Goal: Obtain resource: Download file/media

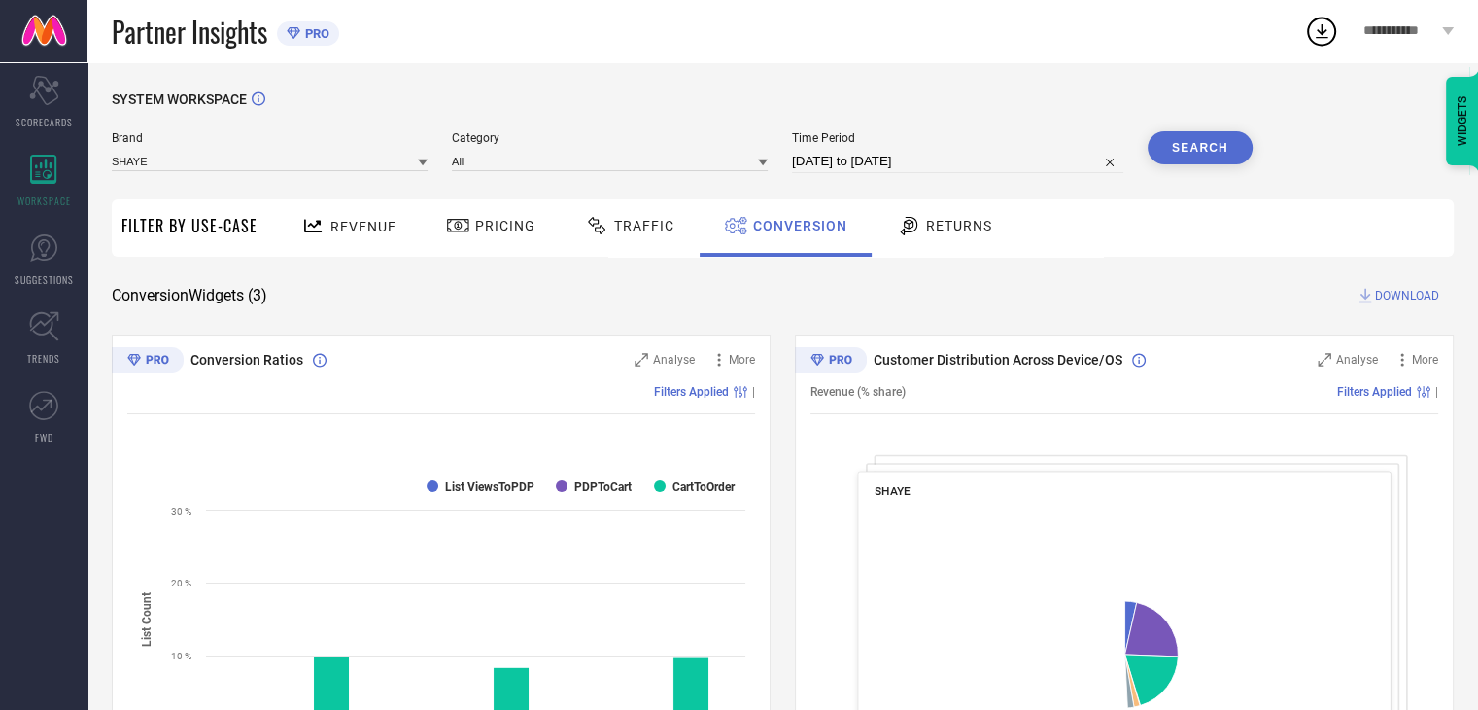
select select "7"
select select "2025"
select select "8"
select select "2025"
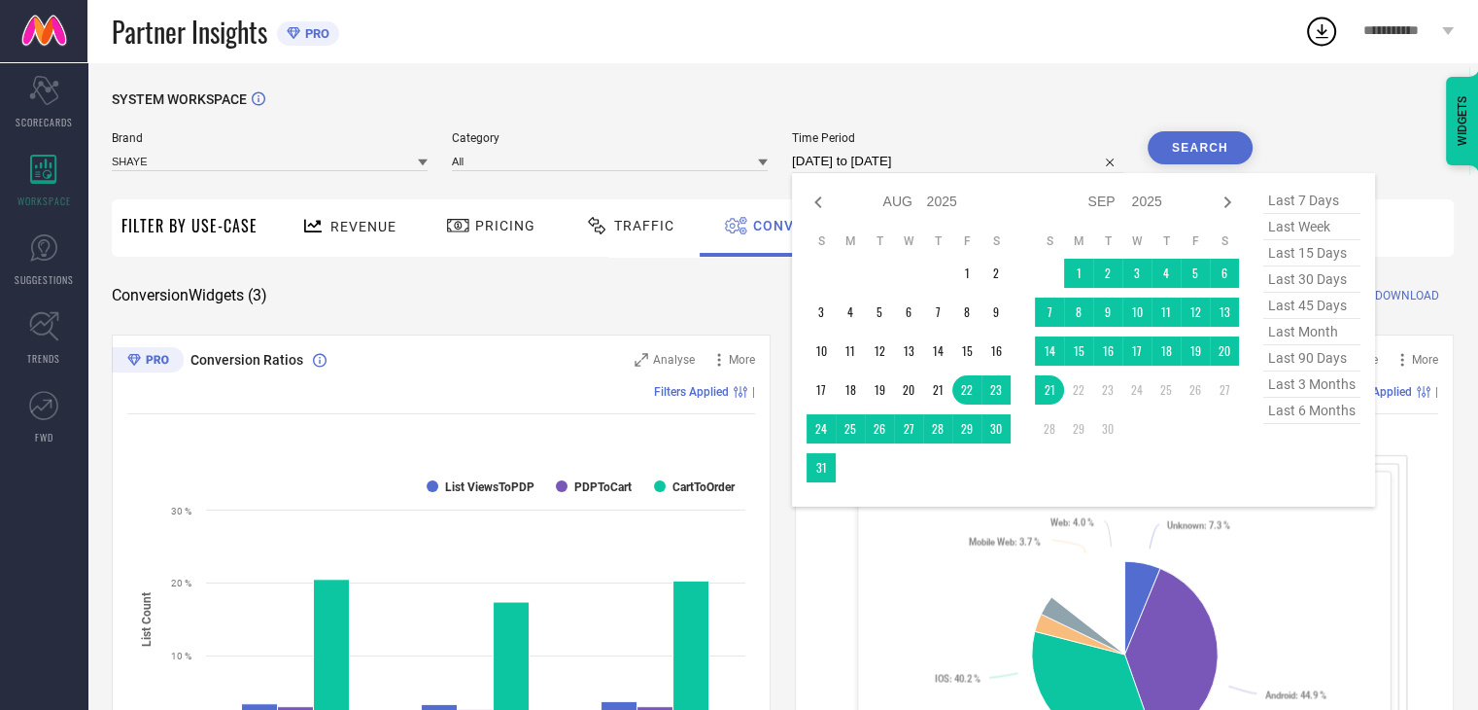
click at [986, 162] on input "[DATE] to [DATE]" at bounding box center [957, 161] width 331 height 23
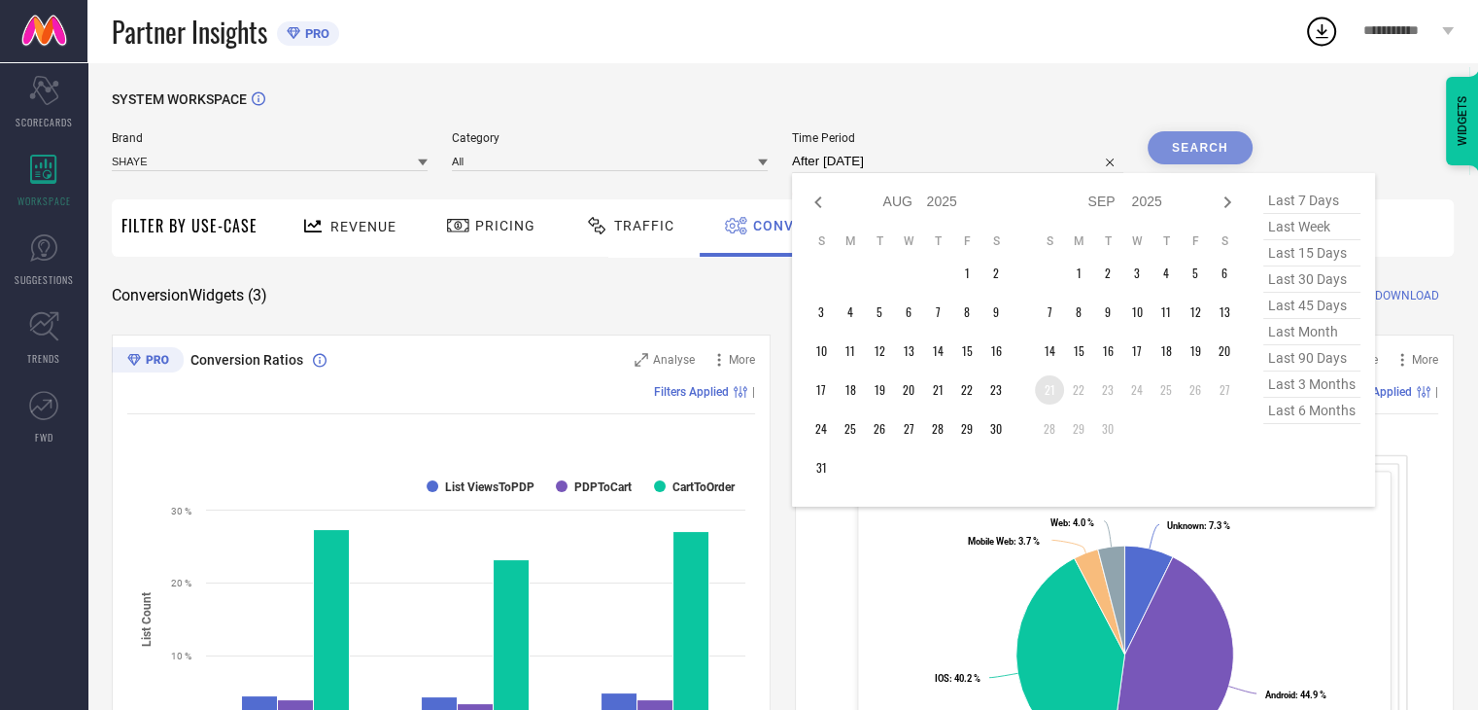
click at [1052, 390] on td "21" at bounding box center [1049, 389] width 29 height 29
type input "[DATE] to [DATE]"
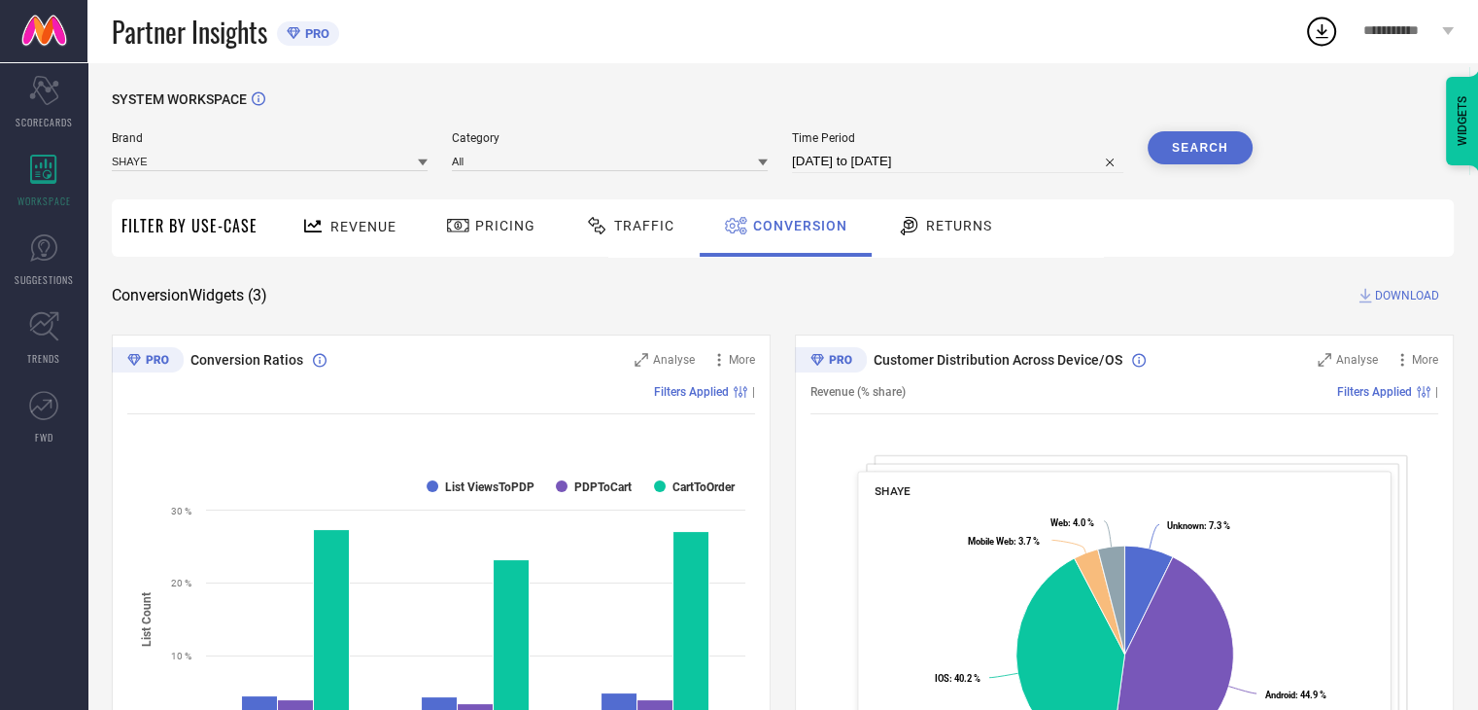
click at [1201, 149] on button "Search" at bounding box center [1200, 147] width 105 height 33
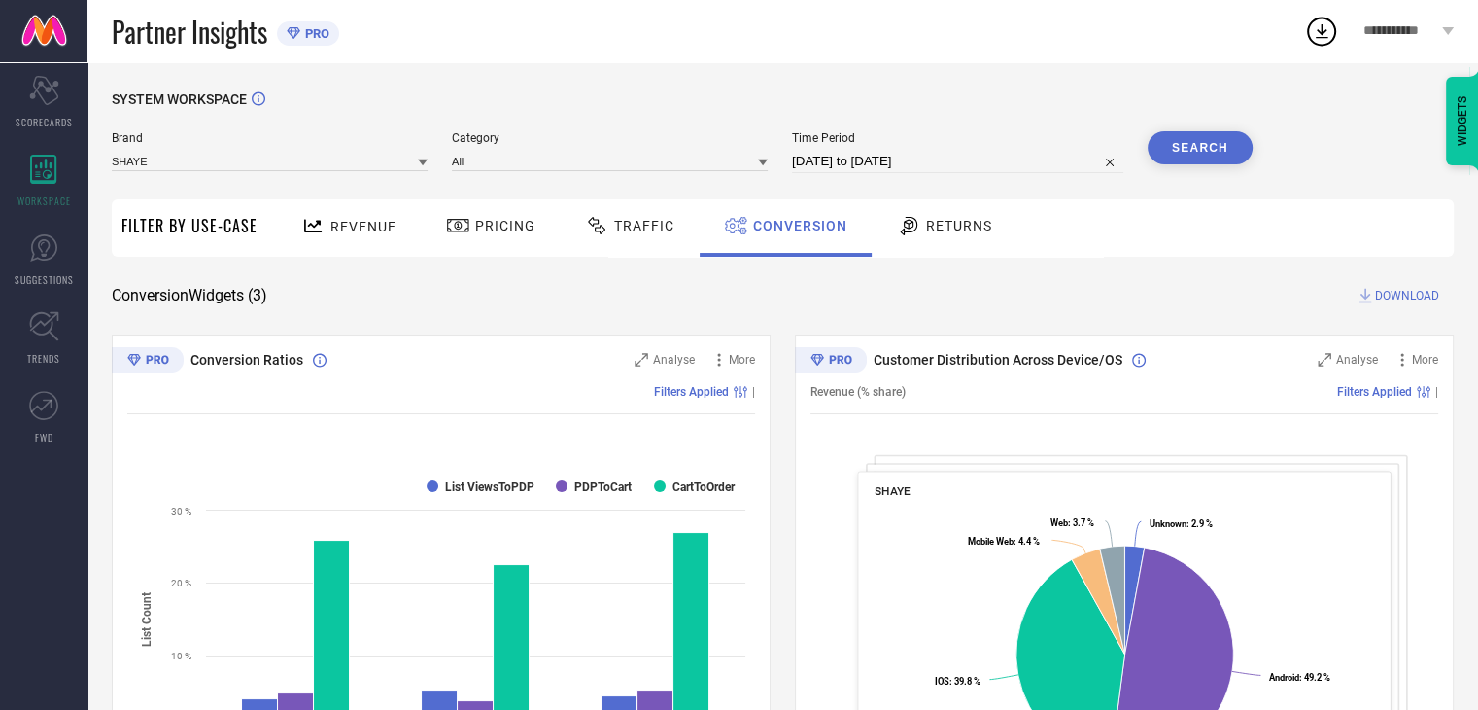
click at [1399, 293] on span "DOWNLOAD" at bounding box center [1407, 295] width 64 height 19
